Goal: Task Accomplishment & Management: Manage account settings

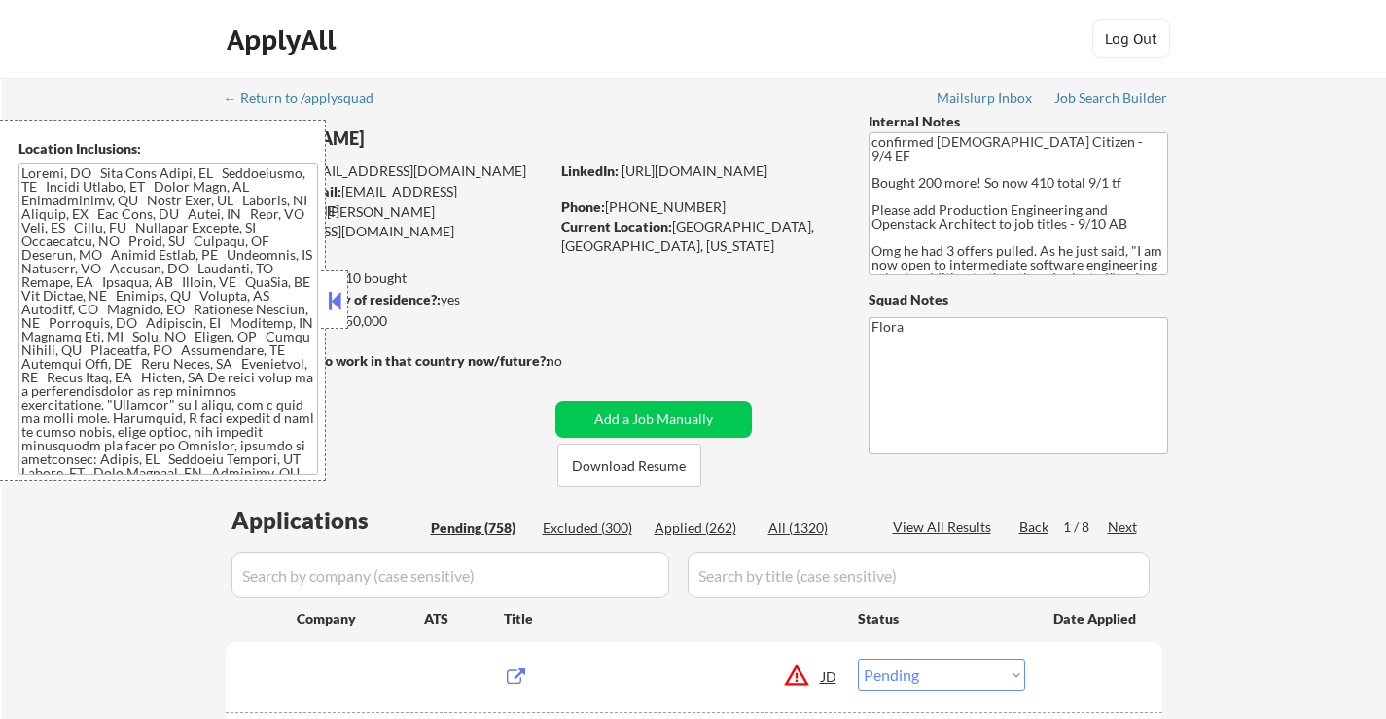
select select ""pending""
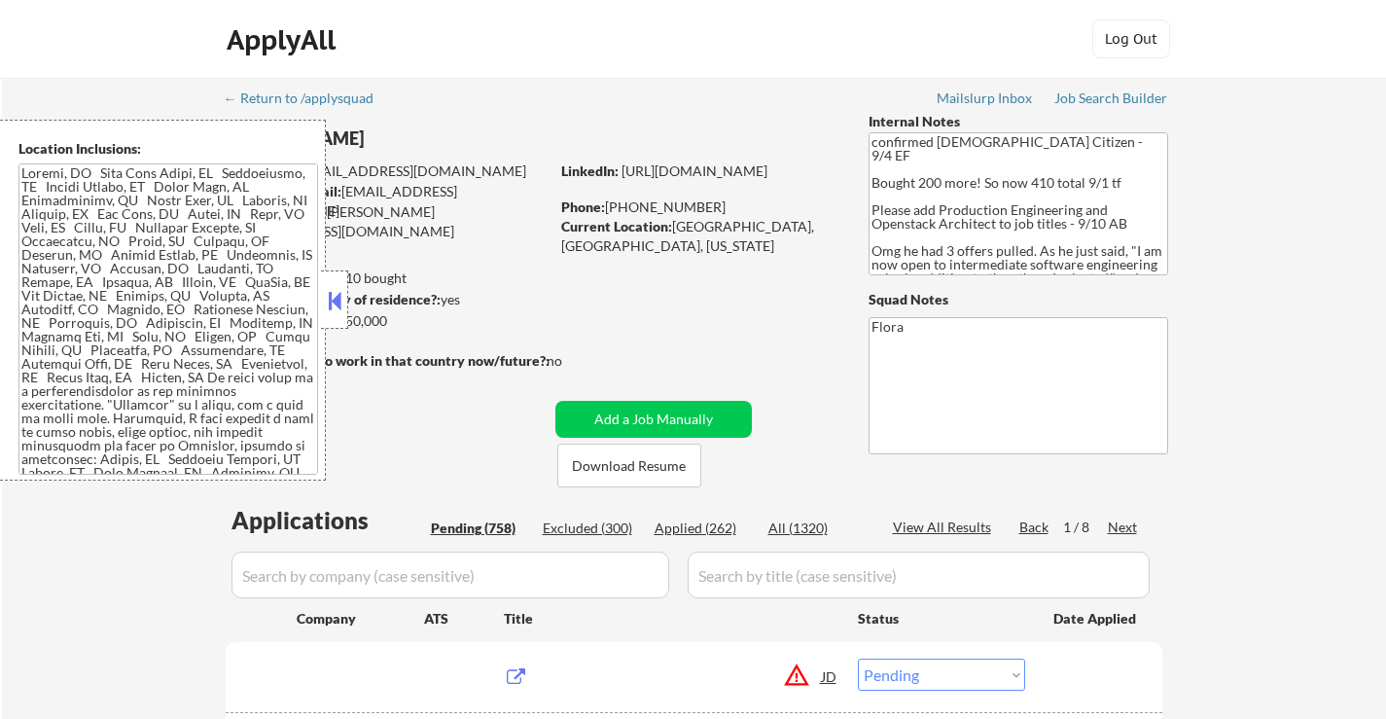
select select ""pending""
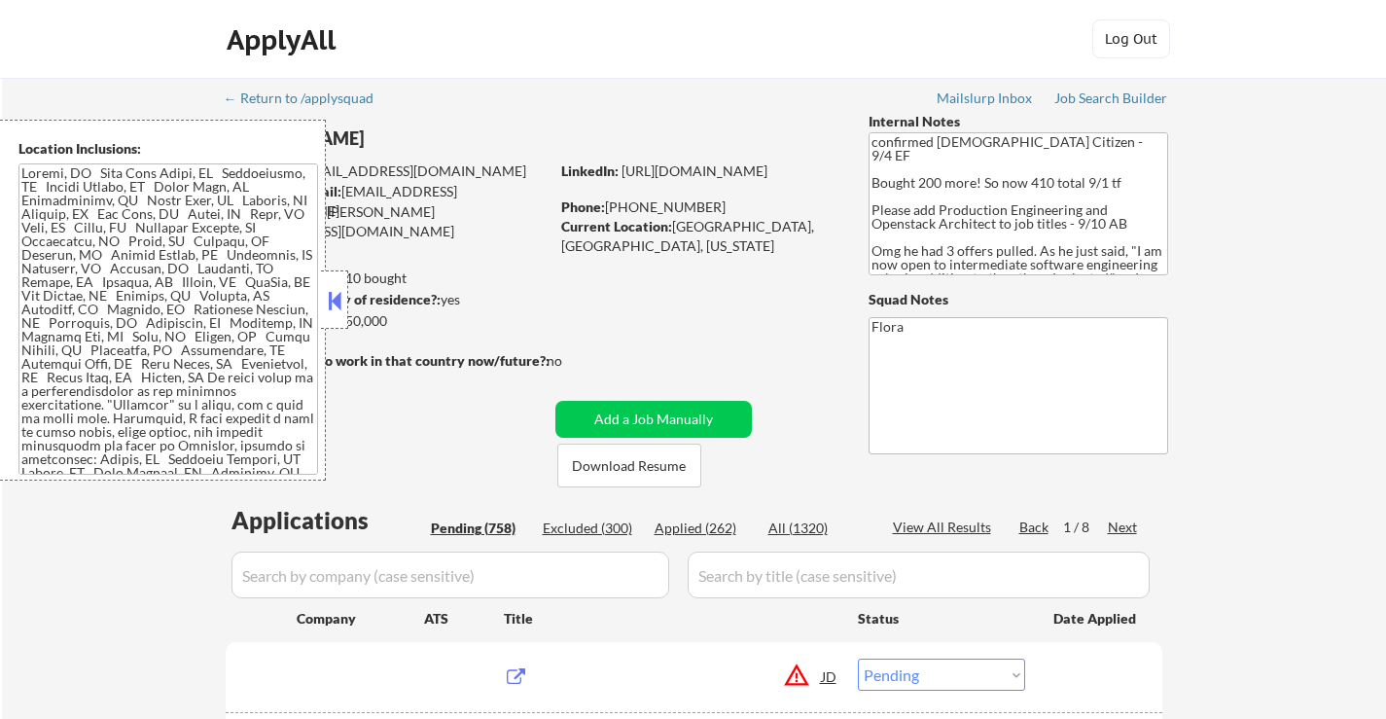
select select ""pending""
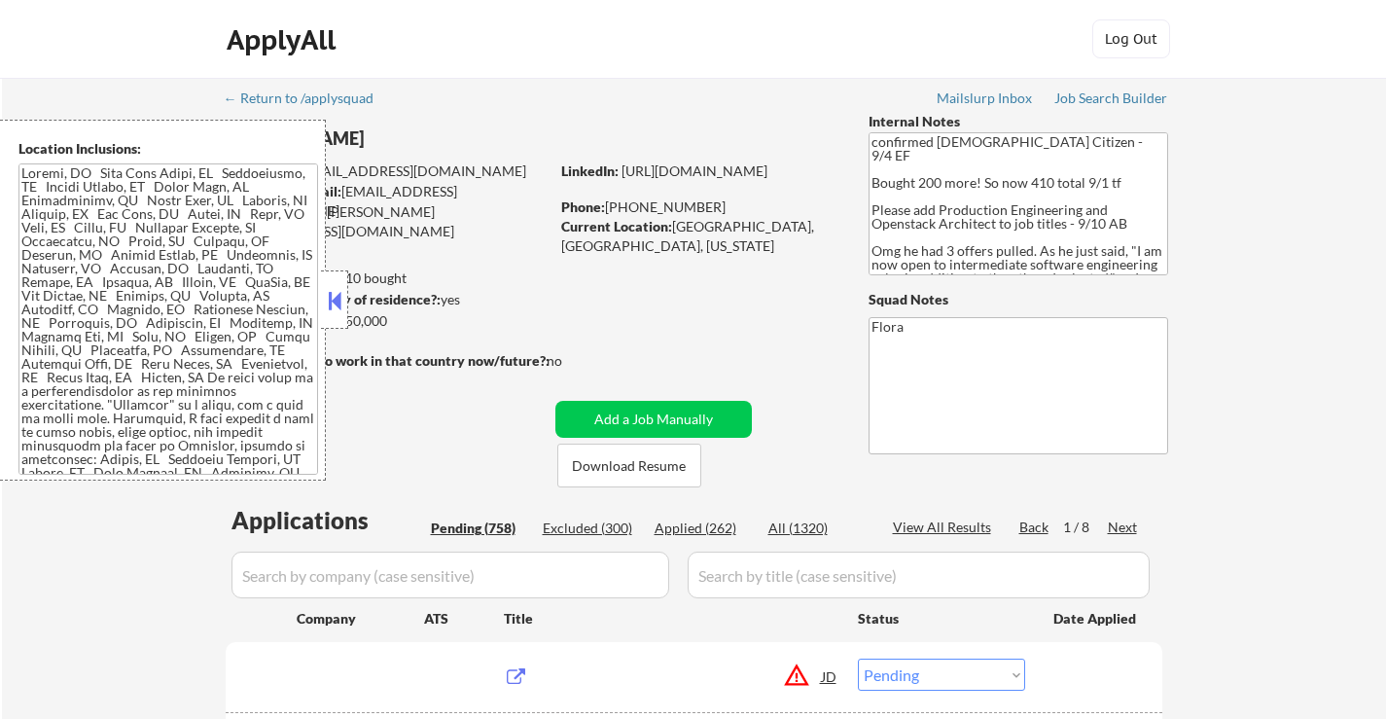
select select ""pending""
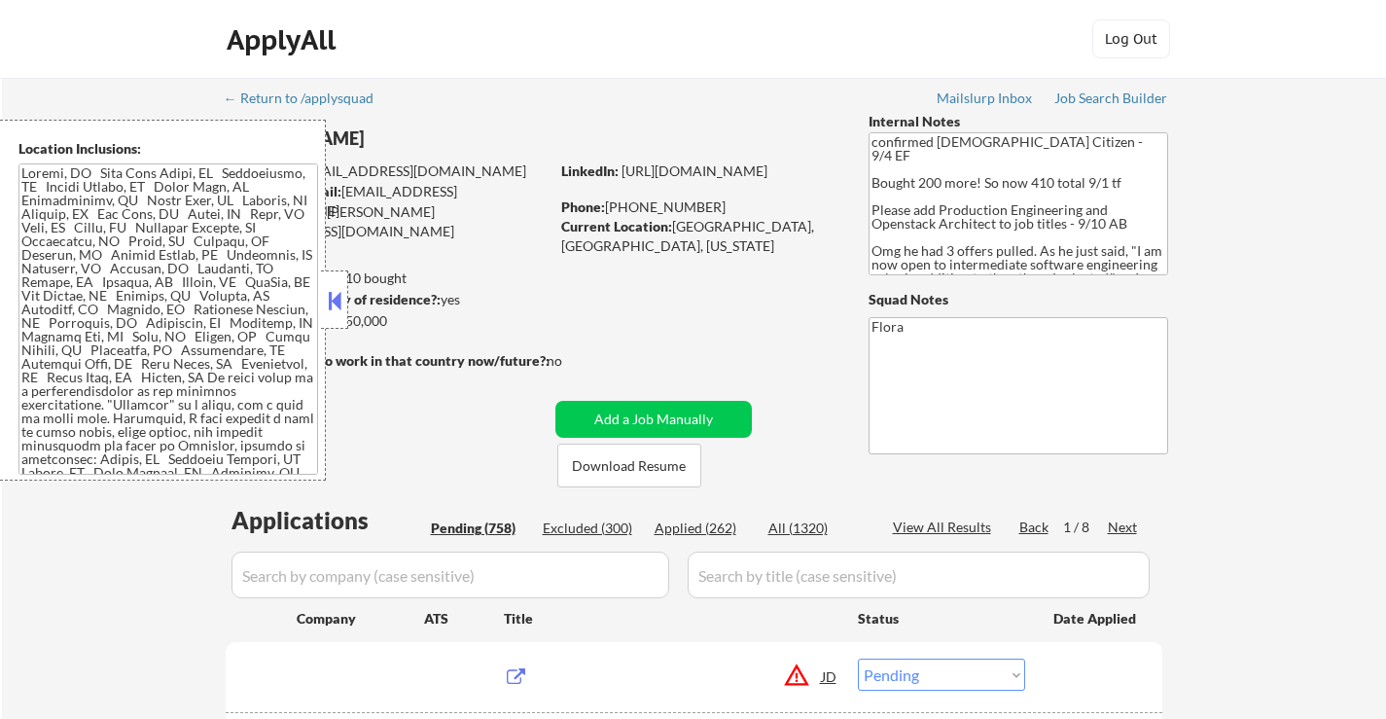
select select ""pending""
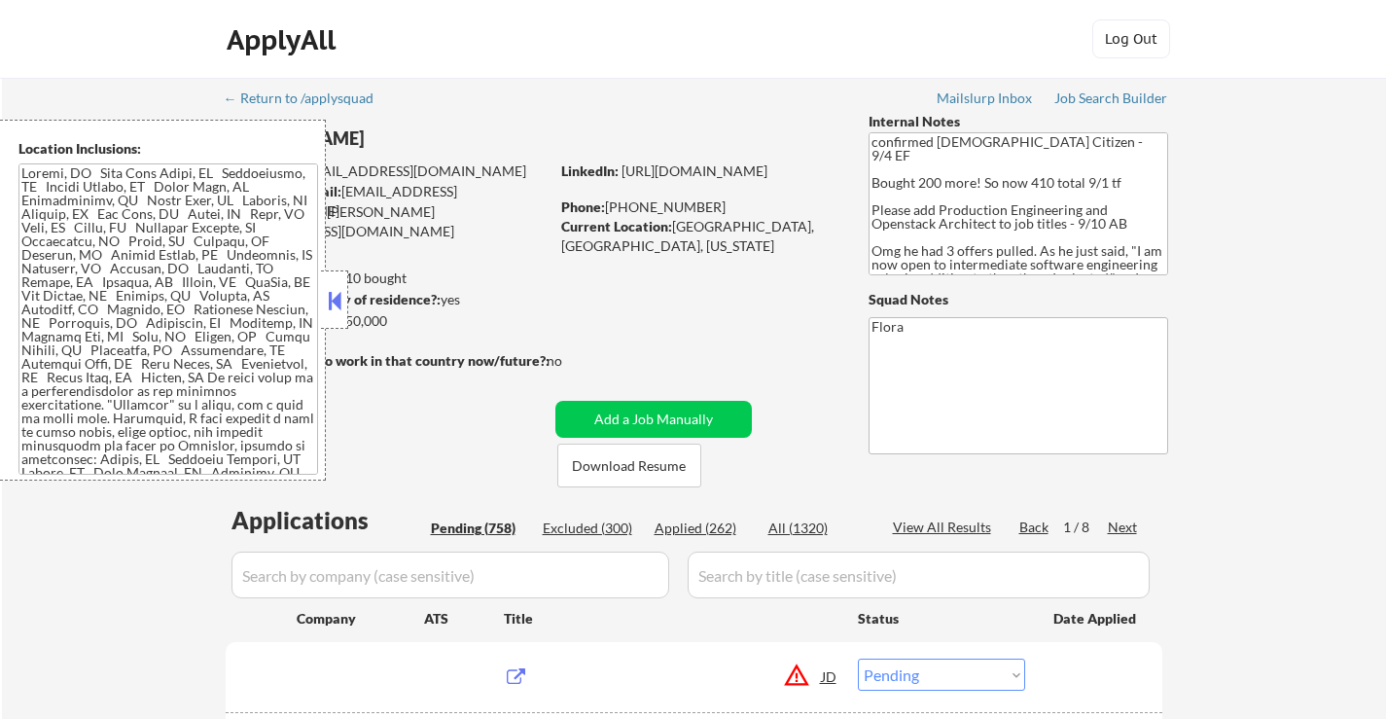
select select ""pending""
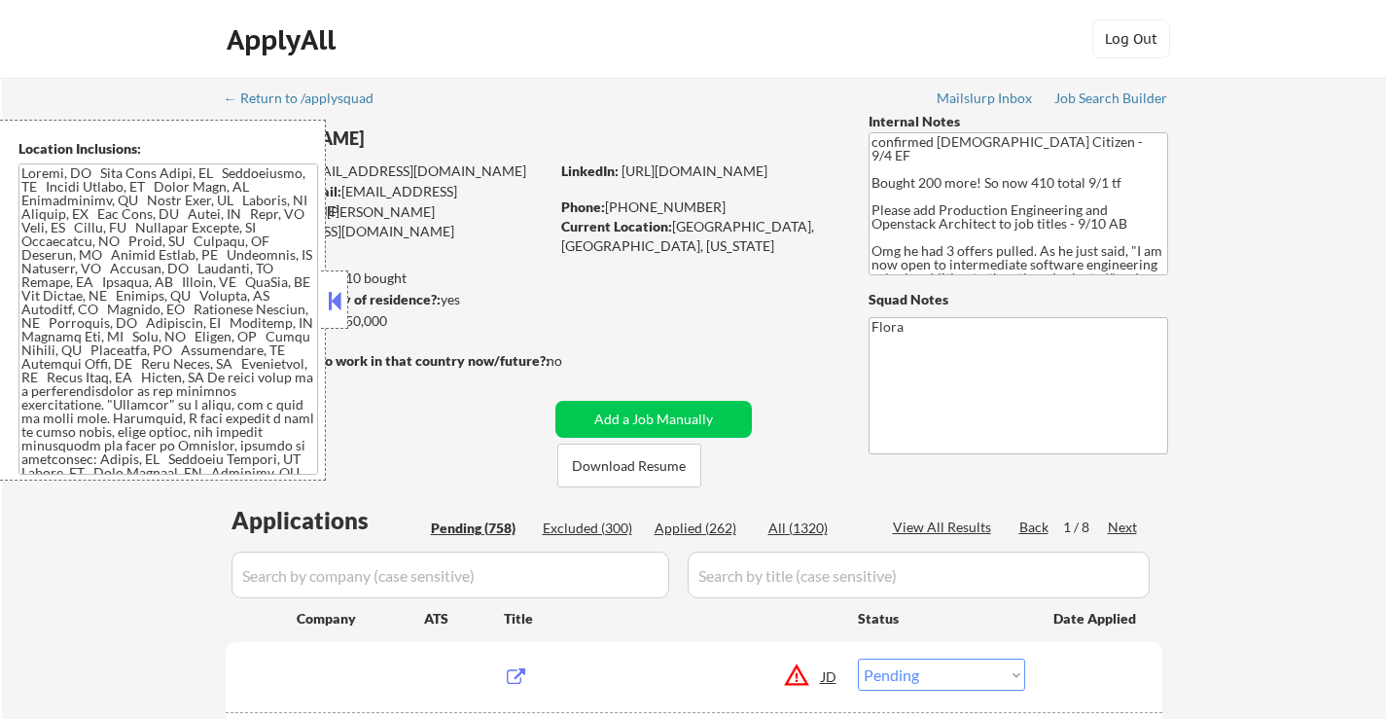
select select ""pending""
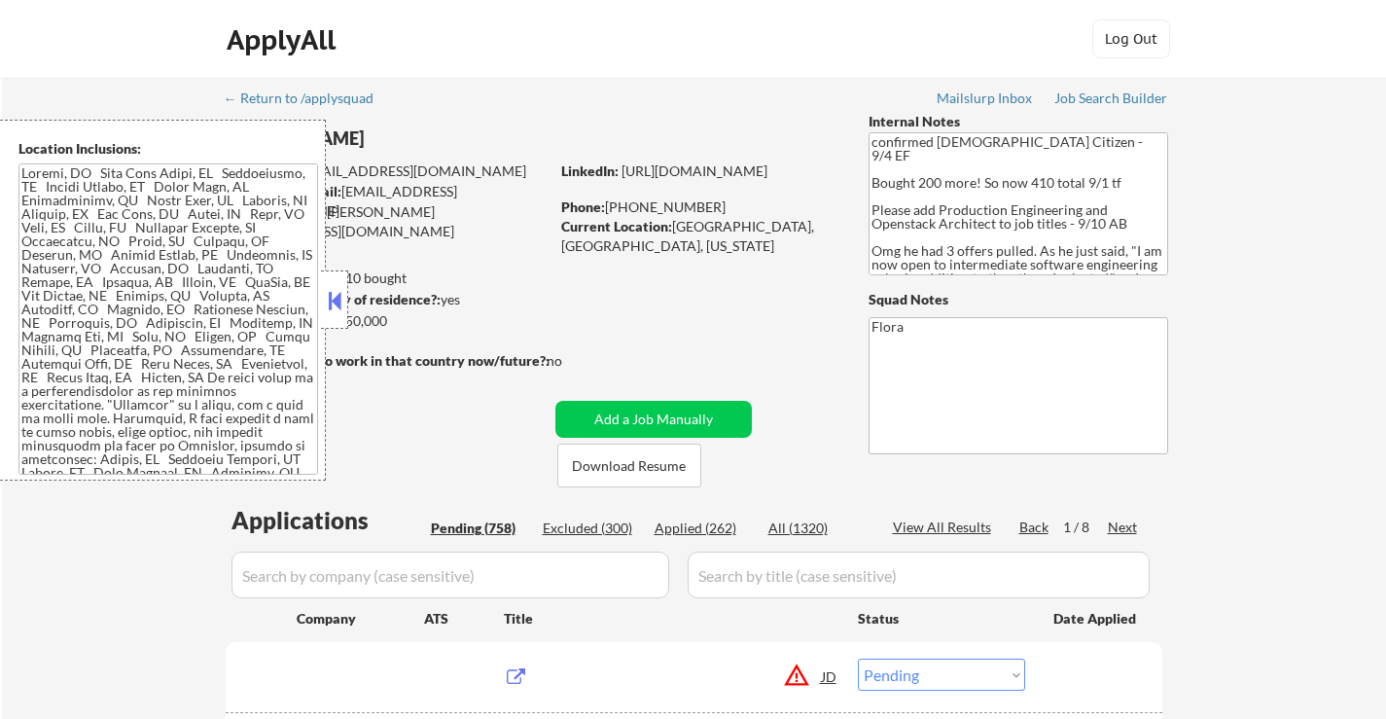
select select ""pending""
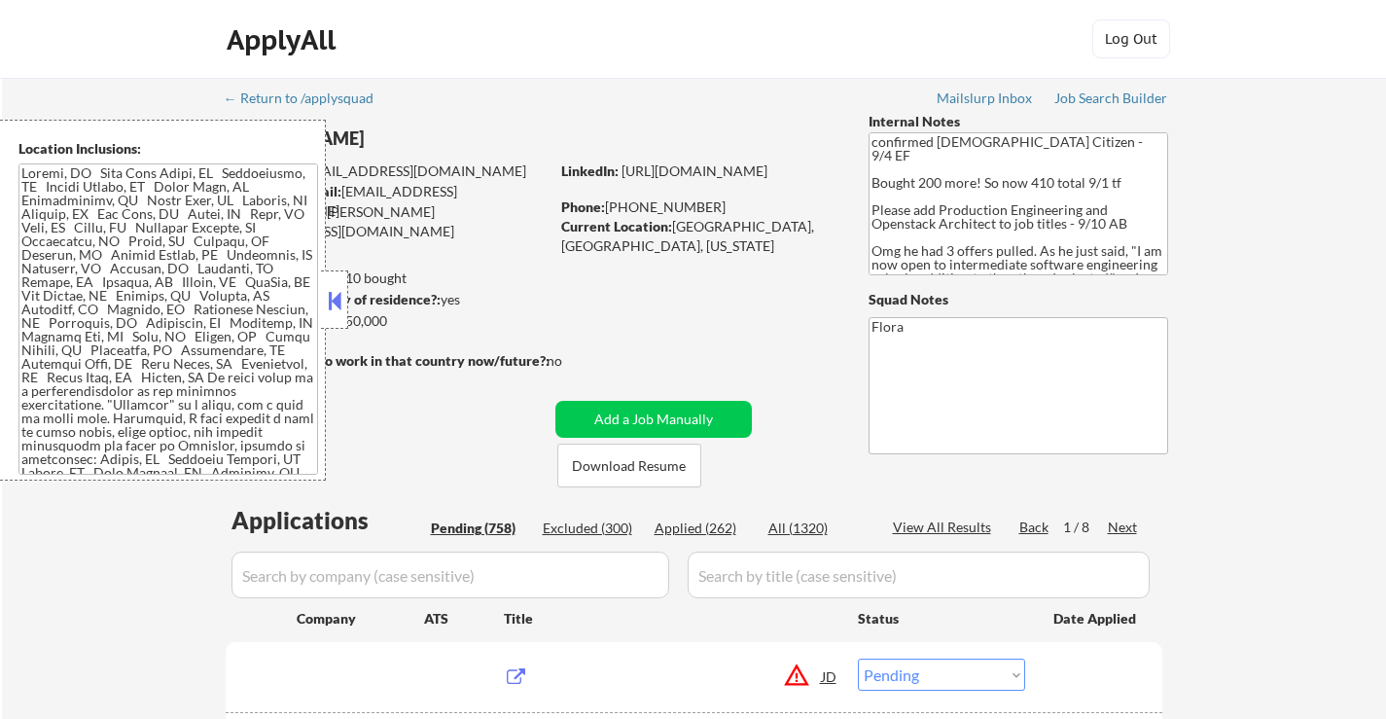
select select ""pending""
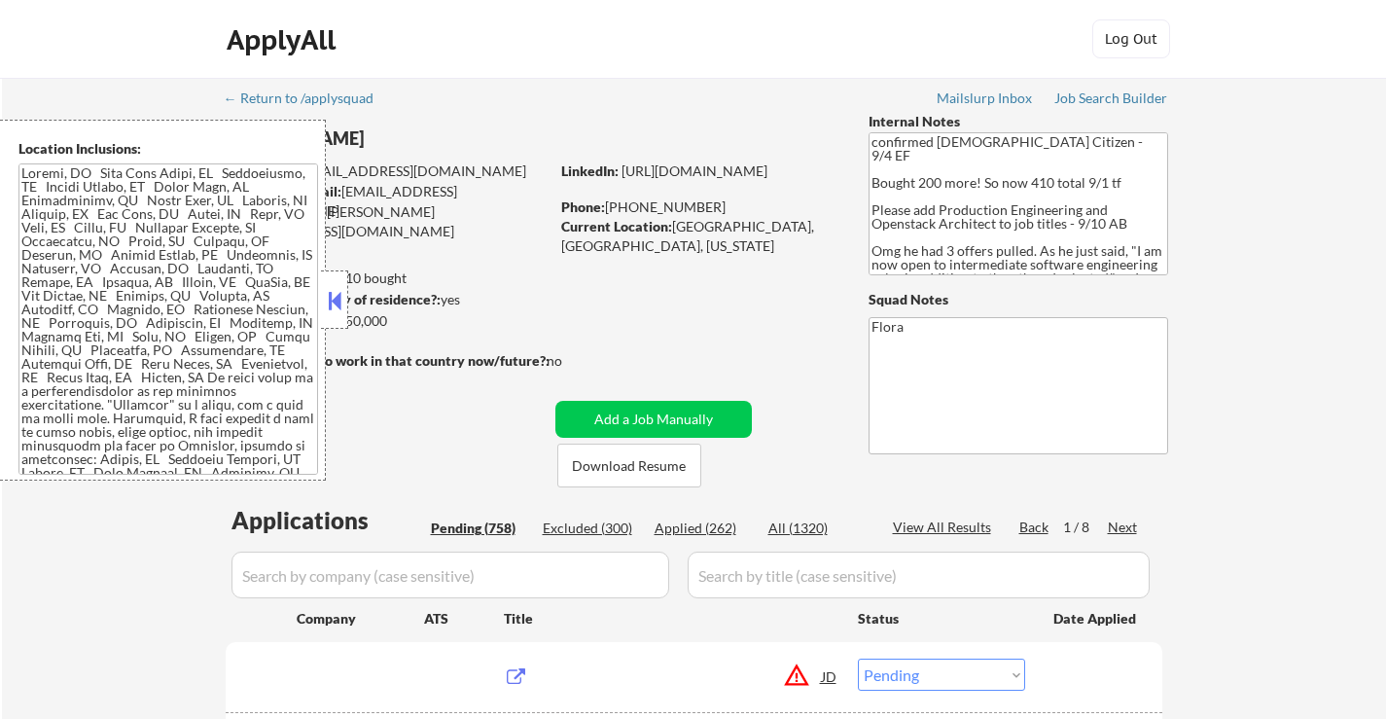
select select ""pending""
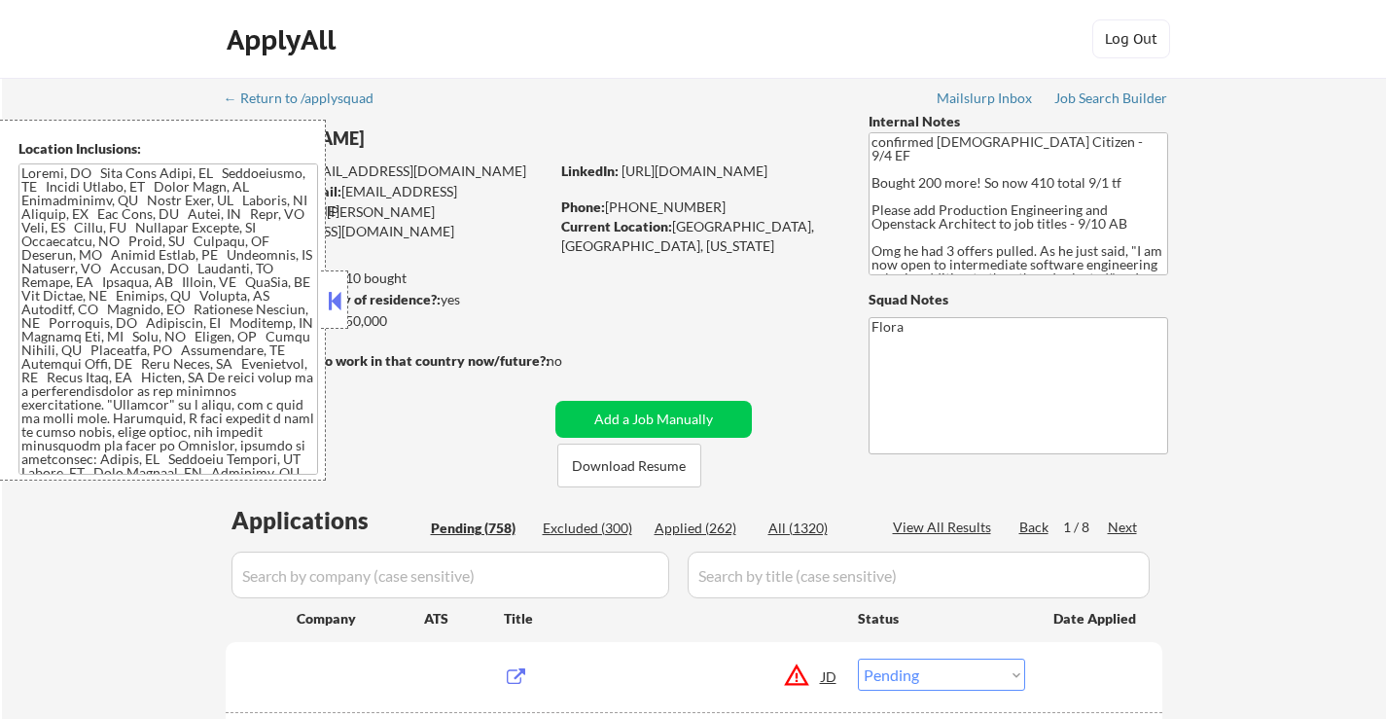
select select ""pending""
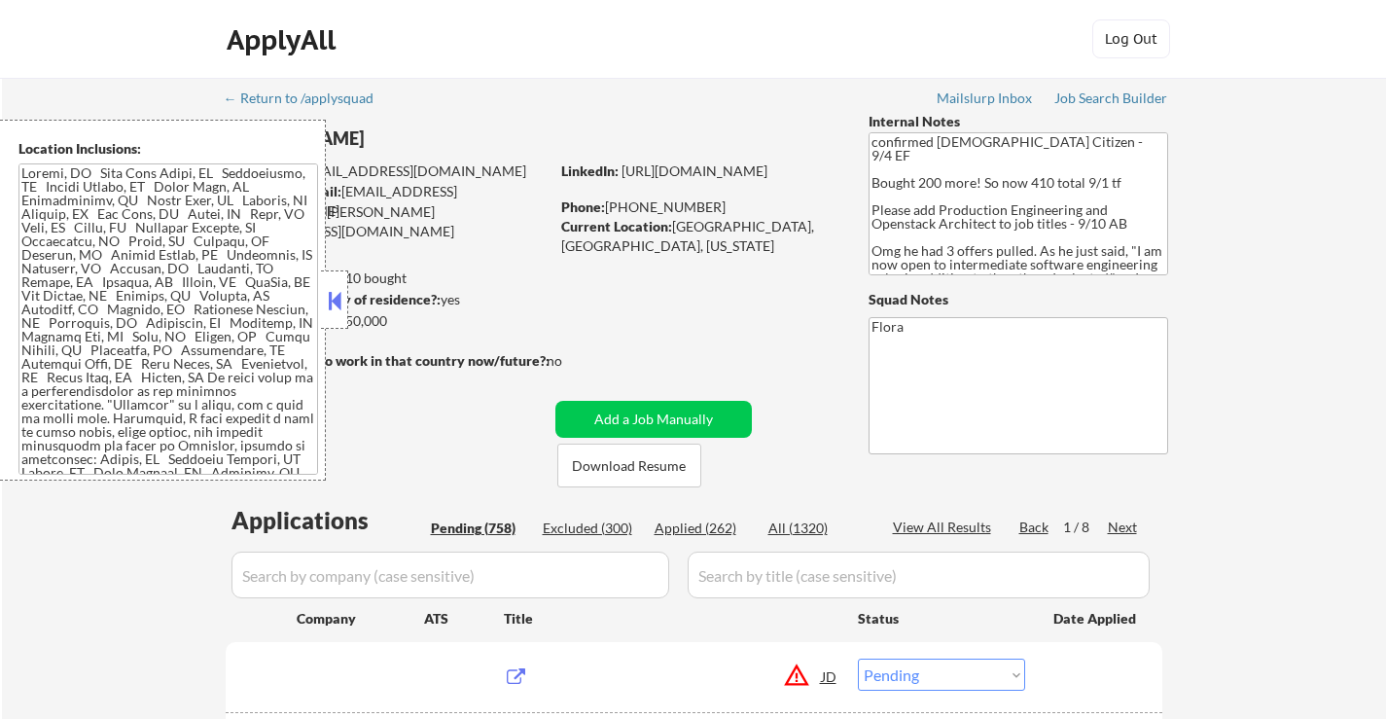
select select ""pending""
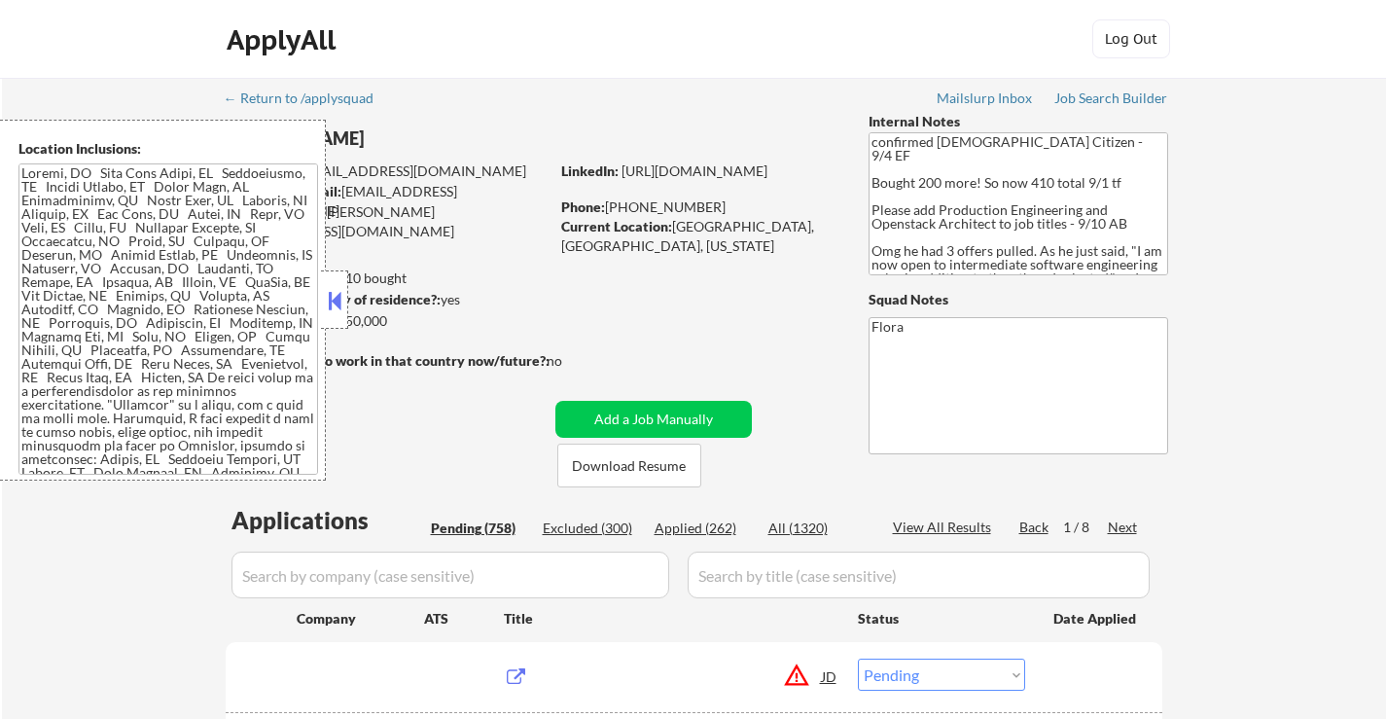
select select ""pending""
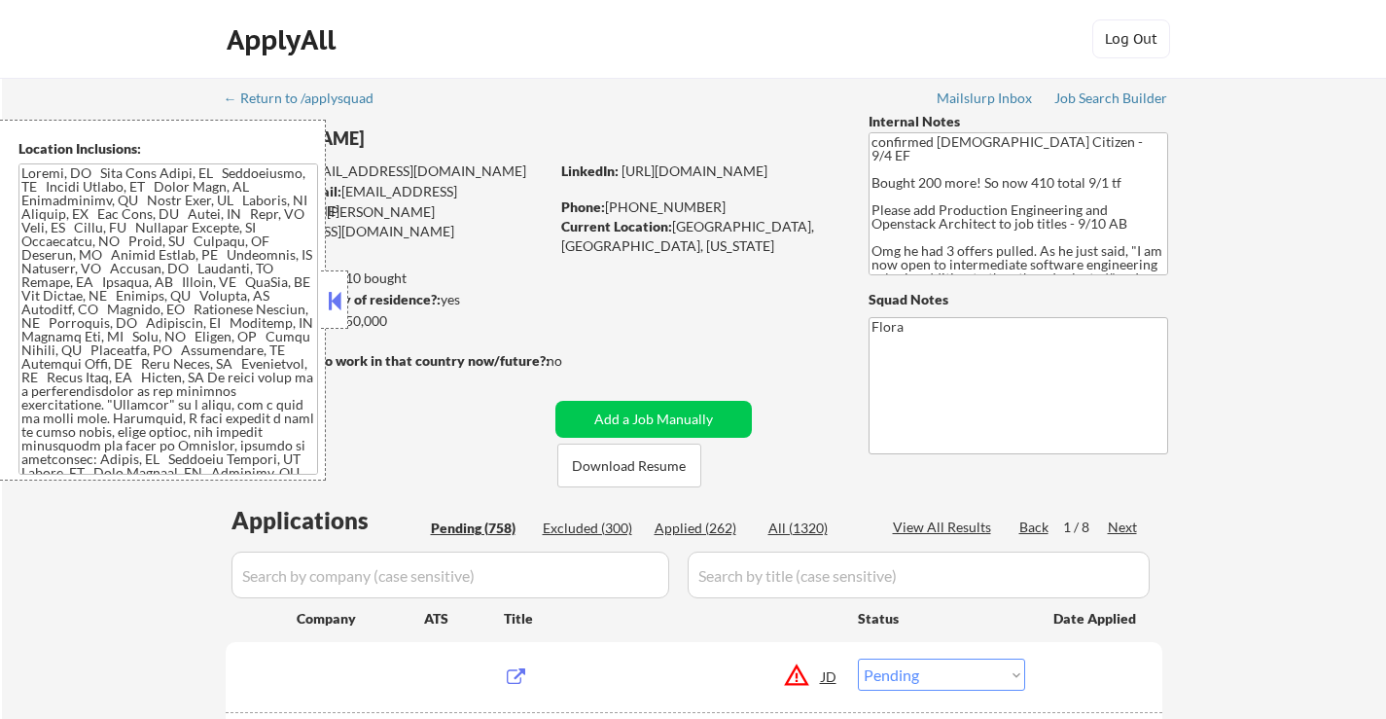
select select ""pending""
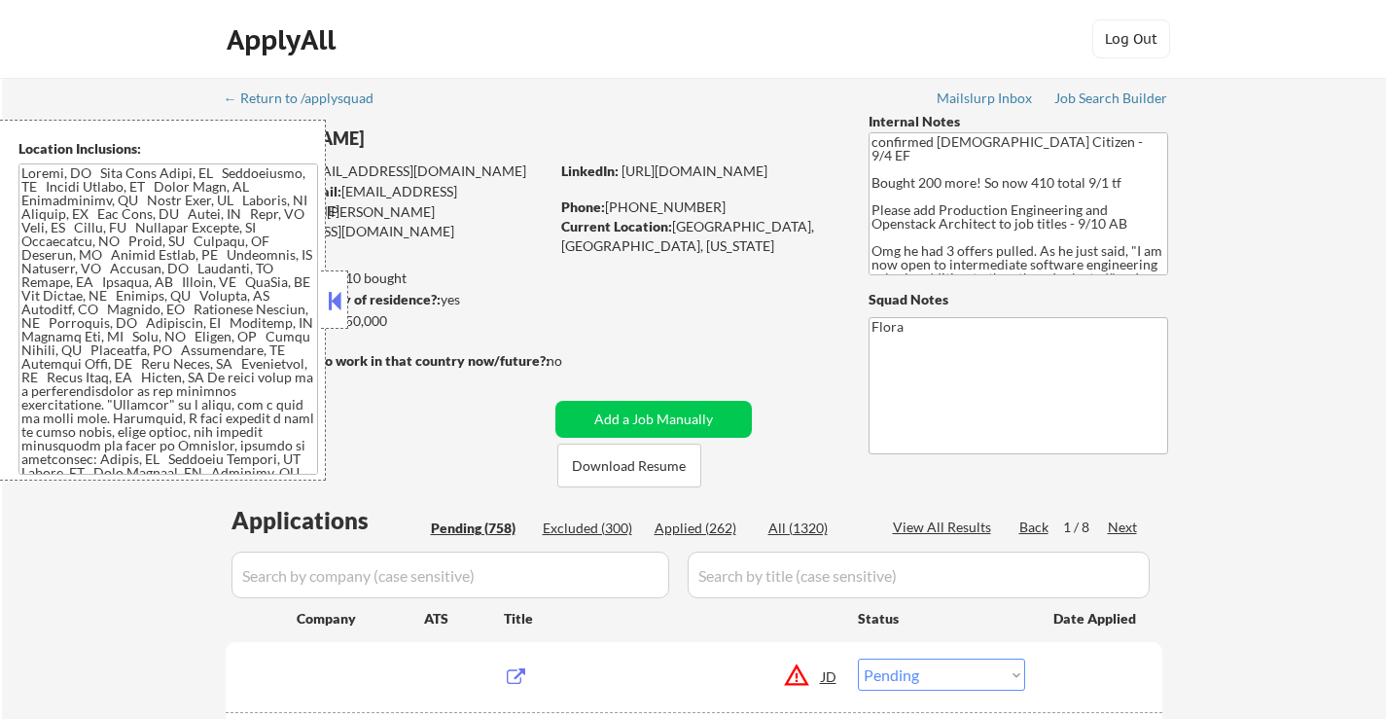
select select ""pending""
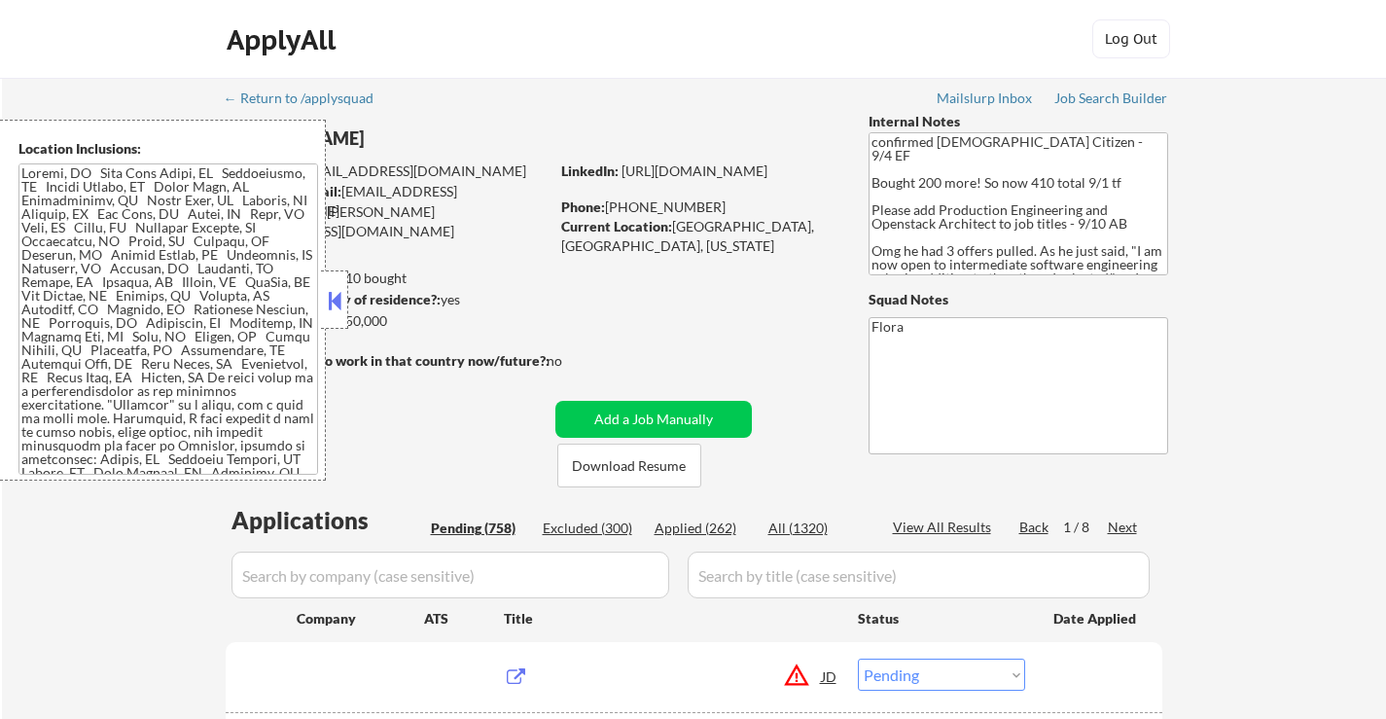
select select ""pending""
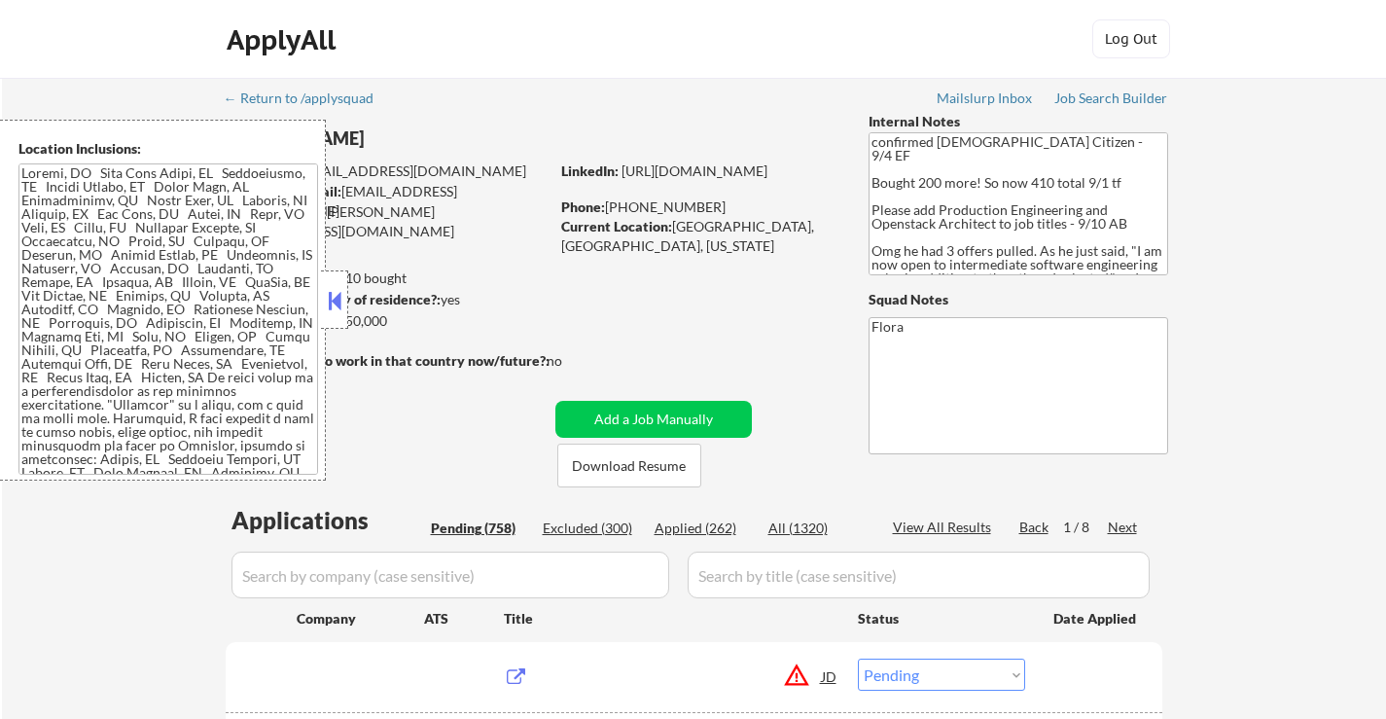
select select ""pending""
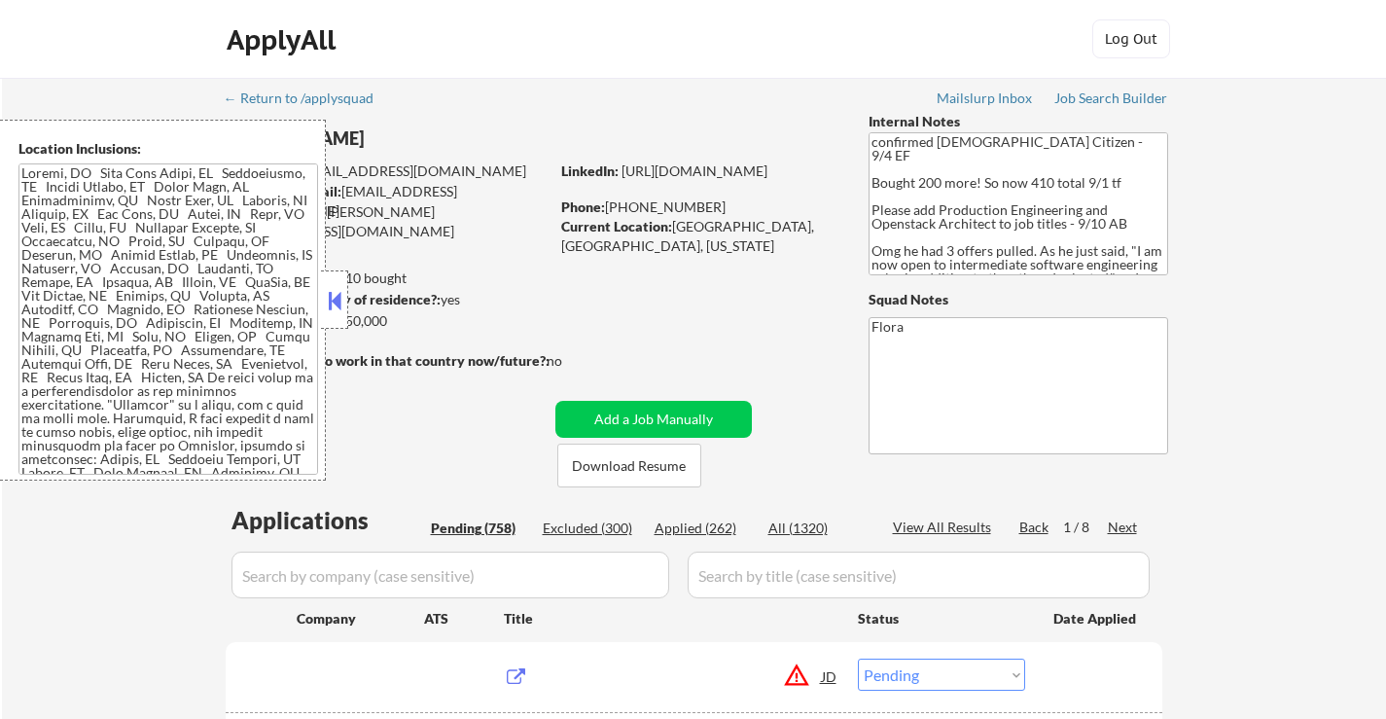
select select ""pending""
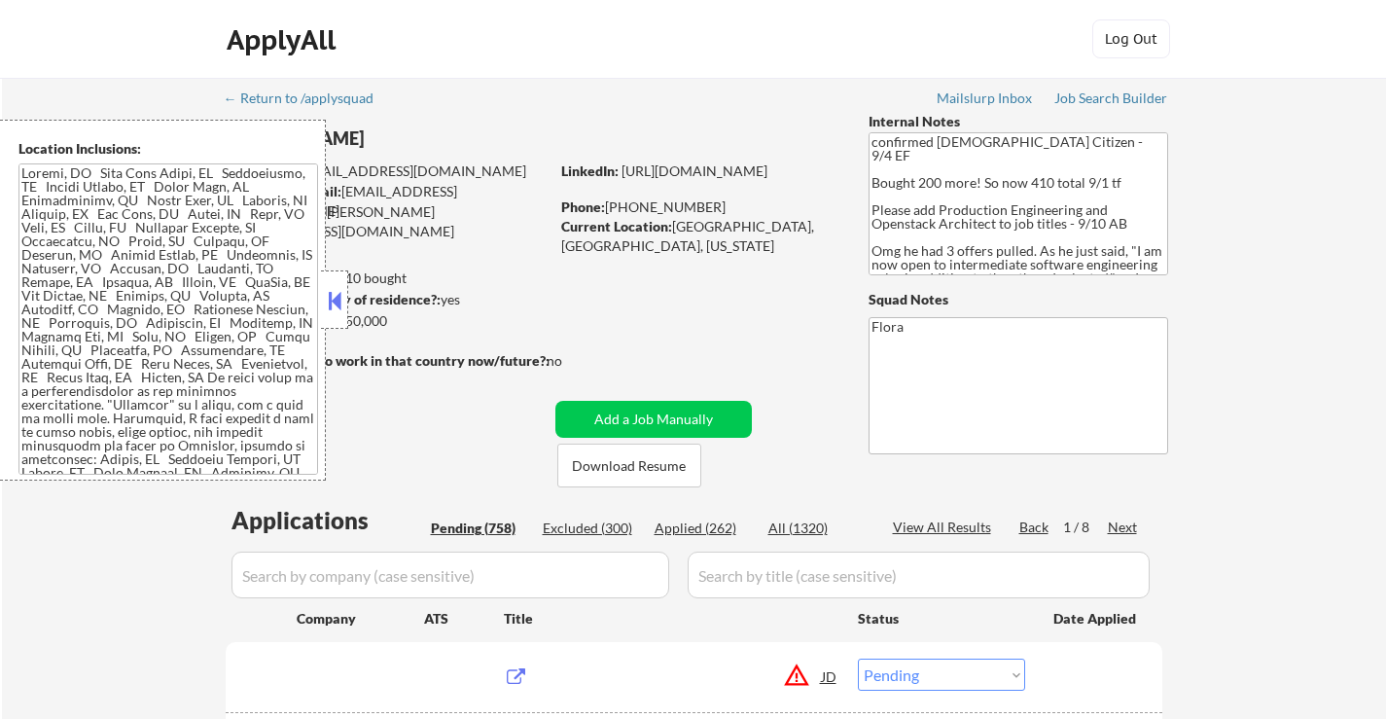
select select ""pending""
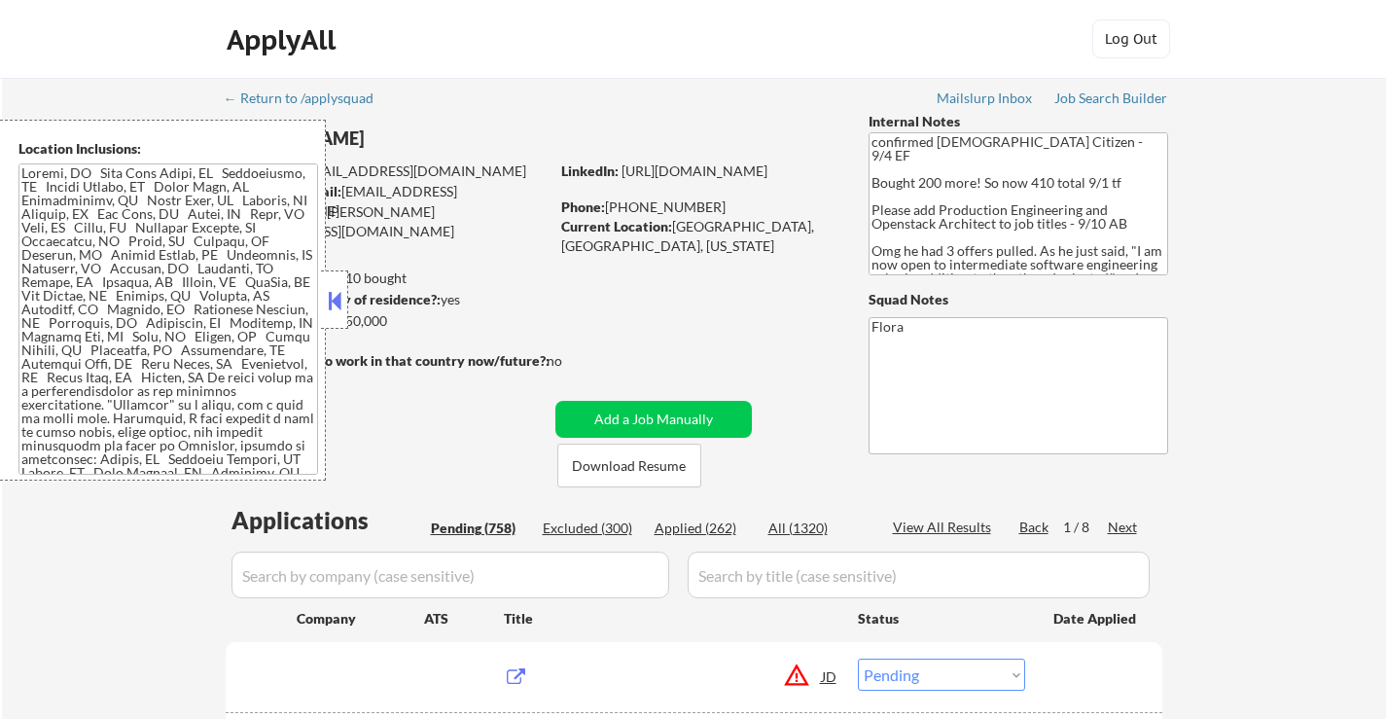
select select ""pending""
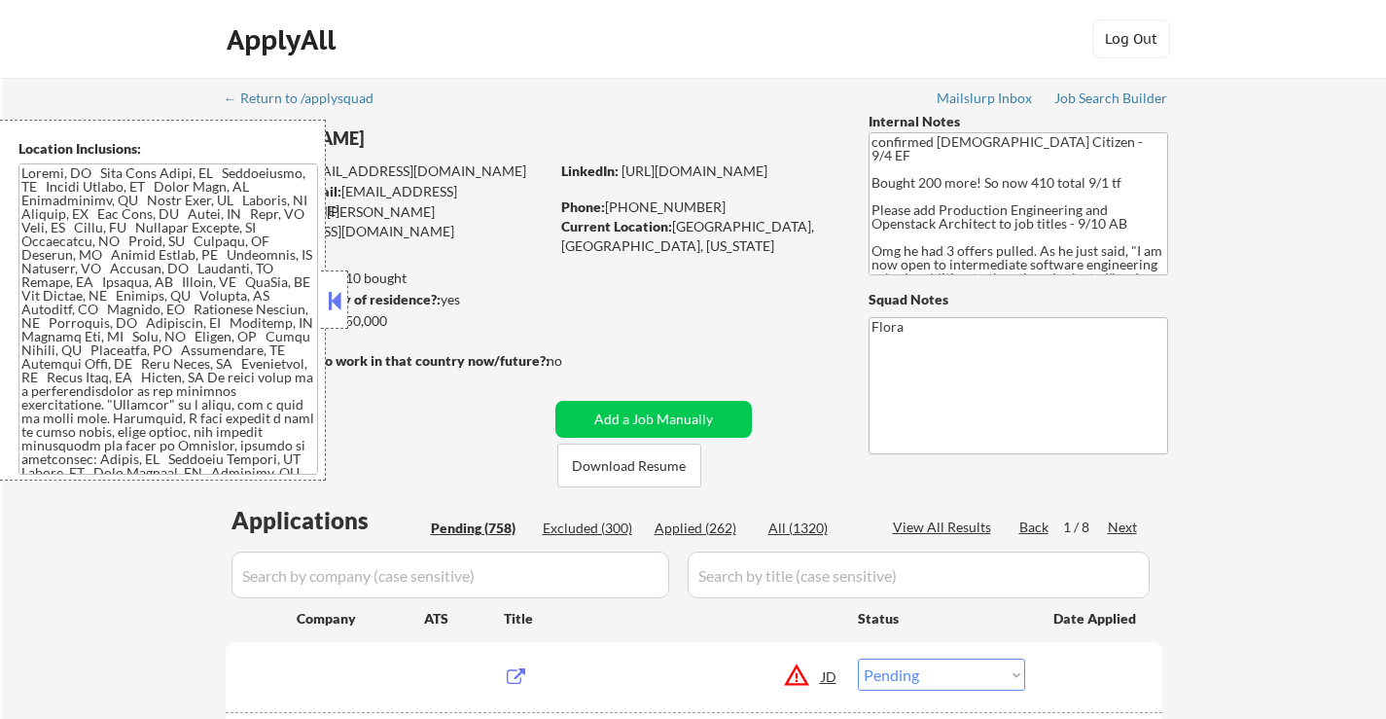
scroll to position [194, 0]
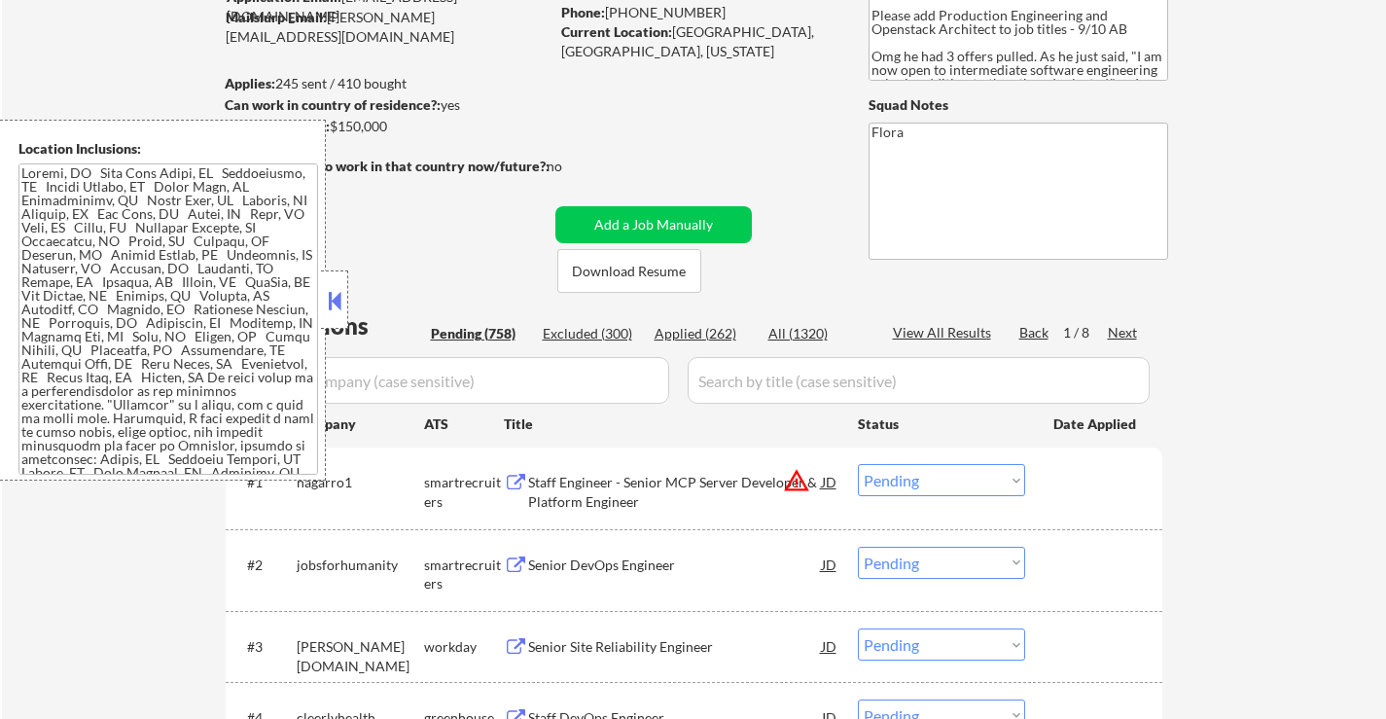
click at [338, 290] on button at bounding box center [334, 300] width 21 height 29
